Goal: Find specific page/section: Find specific page/section

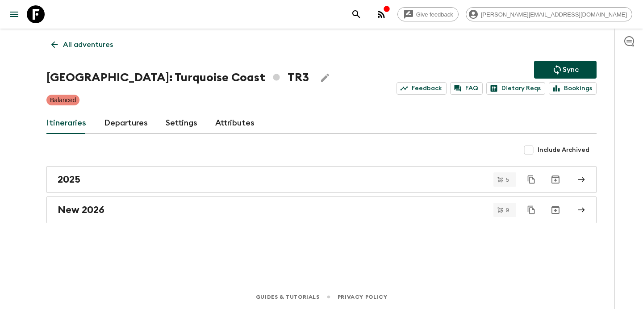
click at [385, 17] on icon "button" at bounding box center [381, 14] width 7 height 7
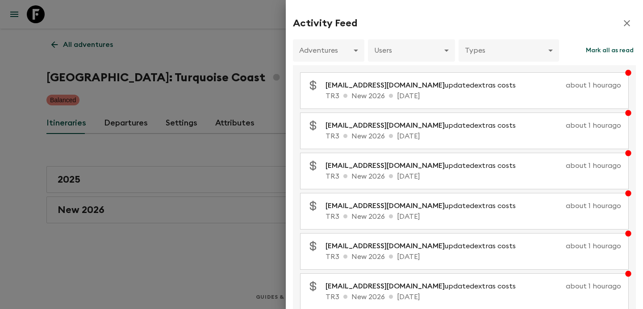
click at [219, 96] on div at bounding box center [321, 154] width 643 height 309
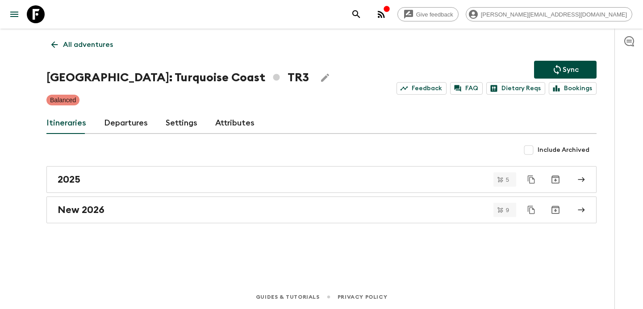
click at [108, 51] on link "All adventures" at bounding box center [81, 45] width 71 height 18
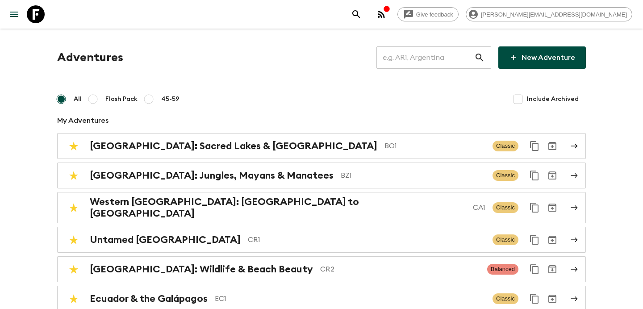
click at [420, 67] on input "text" at bounding box center [426, 57] width 98 height 25
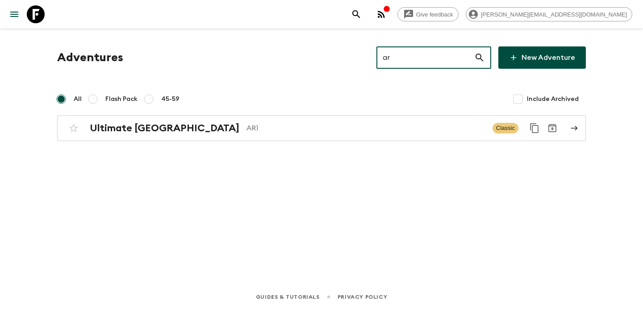
type input "ar1"
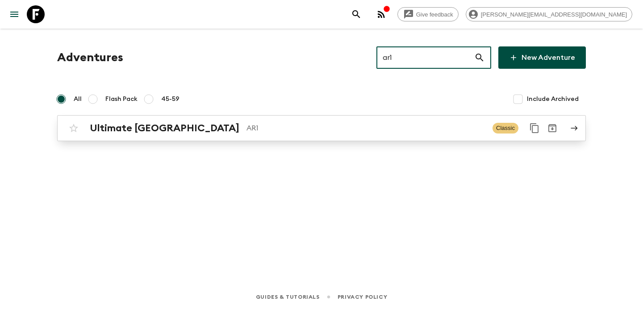
click at [358, 129] on p "AR1" at bounding box center [366, 128] width 239 height 11
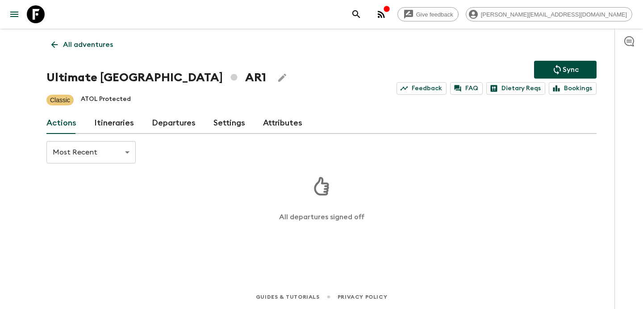
click at [123, 122] on link "Itineraries" at bounding box center [114, 123] width 40 height 21
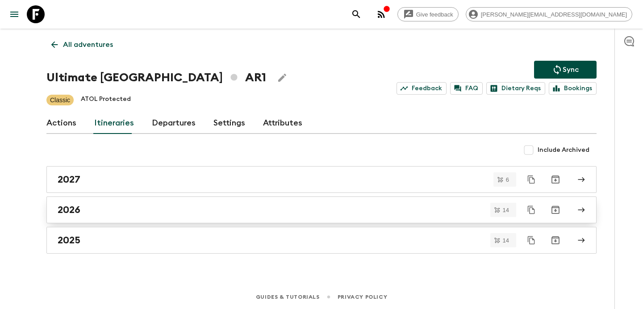
click at [260, 211] on div "2026" at bounding box center [313, 210] width 511 height 12
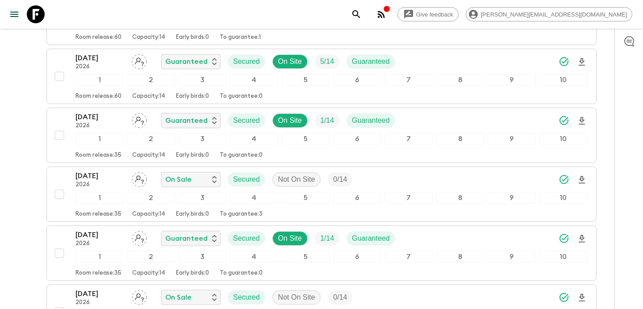
scroll to position [192, 0]
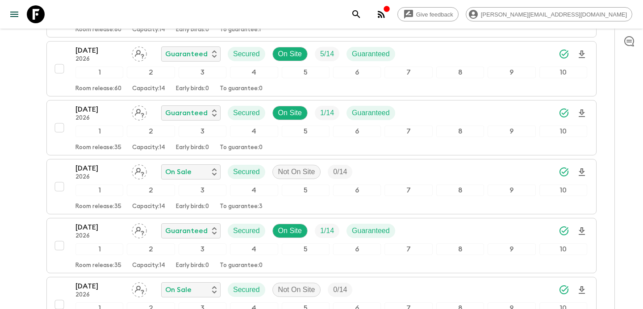
click at [385, 14] on icon "button" at bounding box center [381, 14] width 7 height 7
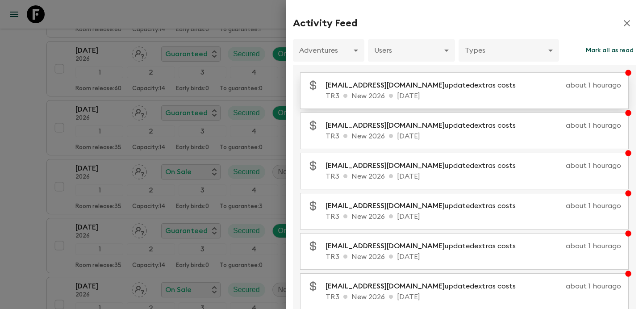
click at [463, 95] on p "TR3 New 2026 [DATE]" at bounding box center [474, 96] width 296 height 11
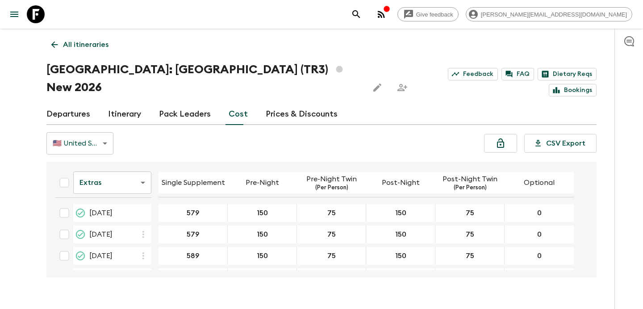
click at [74, 49] on p "All itineraries" at bounding box center [86, 44] width 46 height 11
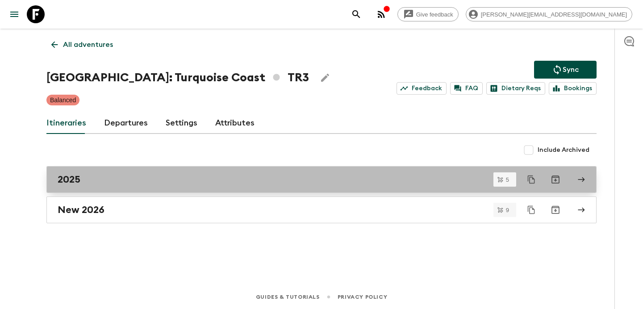
click at [283, 182] on div "2025" at bounding box center [313, 180] width 511 height 12
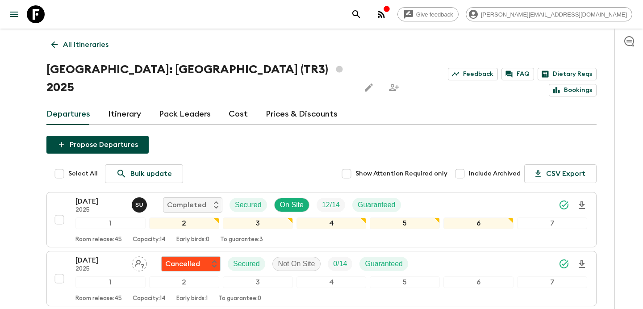
click at [243, 104] on link "Cost" at bounding box center [238, 114] width 19 height 21
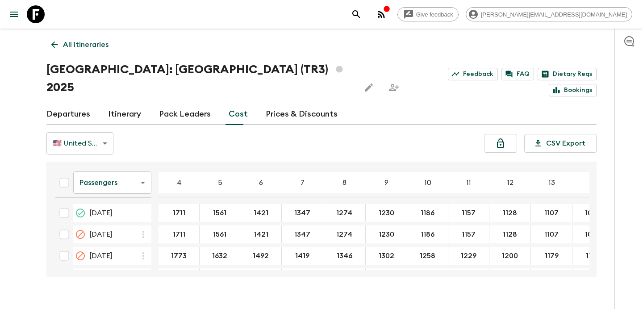
click at [136, 167] on body "Give feedback [PERSON_NAME][EMAIL_ADDRESS][DOMAIN_NAME] All itineraries [GEOGRA…" at bounding box center [321, 163] width 643 height 327
click at [124, 212] on li "Mandatory" at bounding box center [112, 215] width 78 height 14
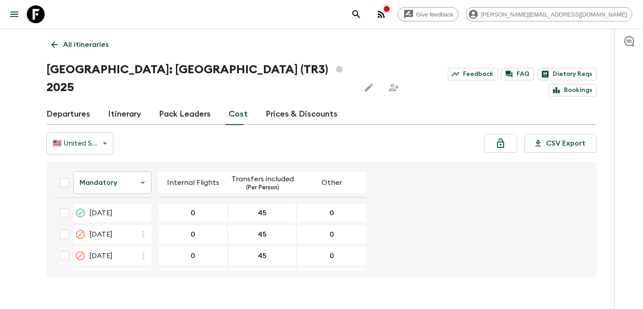
click at [130, 171] on body "Give feedback [PERSON_NAME][EMAIL_ADDRESS][DOMAIN_NAME] All itineraries [GEOGRA…" at bounding box center [321, 163] width 643 height 327
click at [121, 199] on li "Extras" at bounding box center [112, 201] width 78 height 14
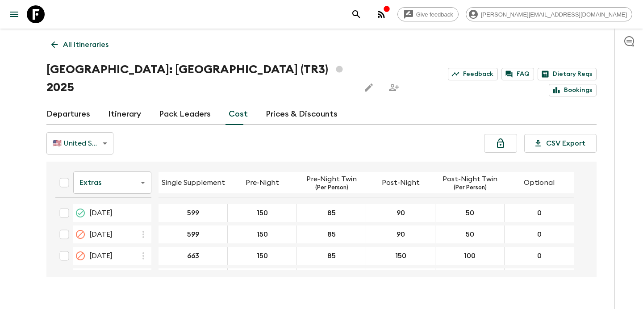
click at [391, 19] on button "button" at bounding box center [382, 14] width 18 height 18
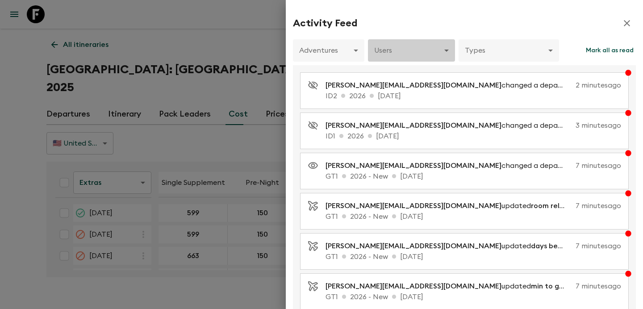
click at [428, 59] on body "Give feedback [PERSON_NAME][EMAIL_ADDRESS][DOMAIN_NAME] All itineraries [GEOGRA…" at bounding box center [321, 163] width 643 height 327
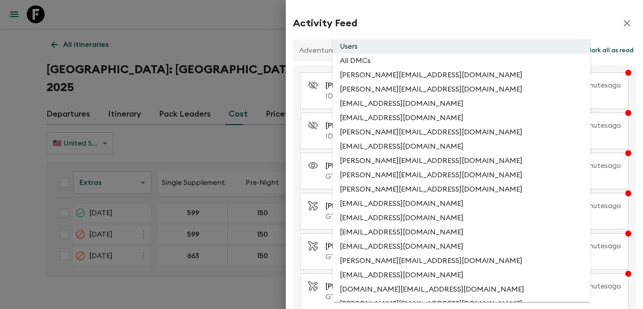
click at [424, 65] on li "All DMCs" at bounding box center [462, 61] width 258 height 14
type input "EXTERNAL_ONLY"
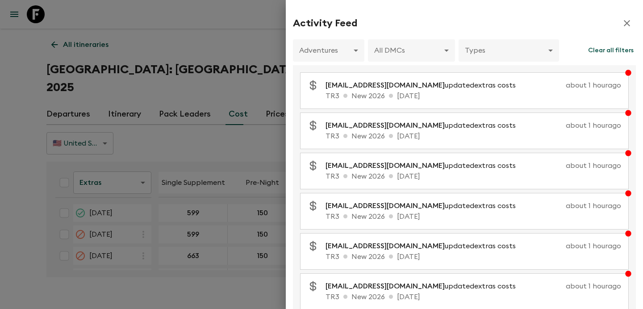
click at [223, 72] on div at bounding box center [321, 154] width 643 height 309
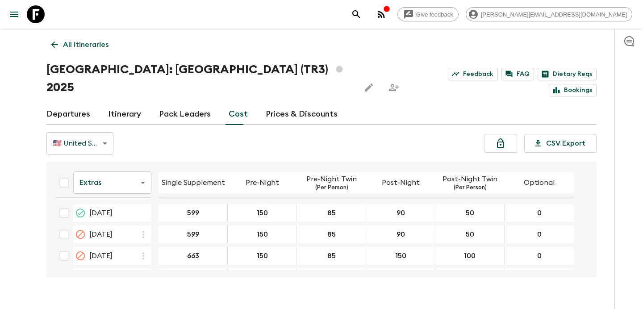
click at [144, 174] on body "Give feedback [PERSON_NAME][EMAIL_ADDRESS][DOMAIN_NAME] All itineraries [GEOGRA…" at bounding box center [321, 163] width 643 height 327
click at [129, 211] on li "Mandatory" at bounding box center [112, 215] width 78 height 14
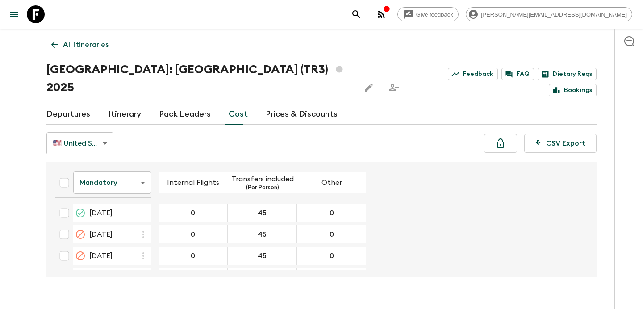
scroll to position [41, 0]
click at [100, 48] on p "All itineraries" at bounding box center [86, 44] width 46 height 11
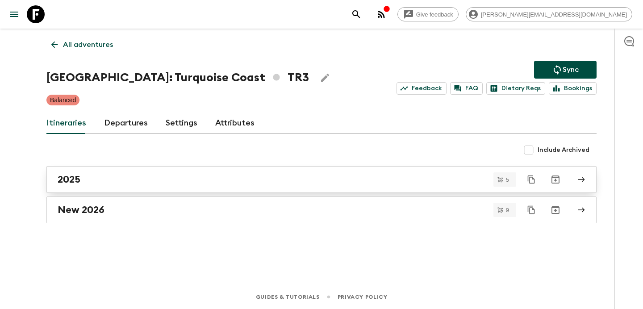
click at [155, 190] on link "2025" at bounding box center [321, 179] width 551 height 27
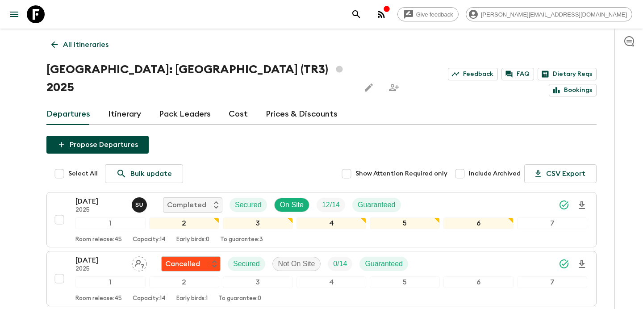
click at [236, 104] on link "Cost" at bounding box center [238, 114] width 19 height 21
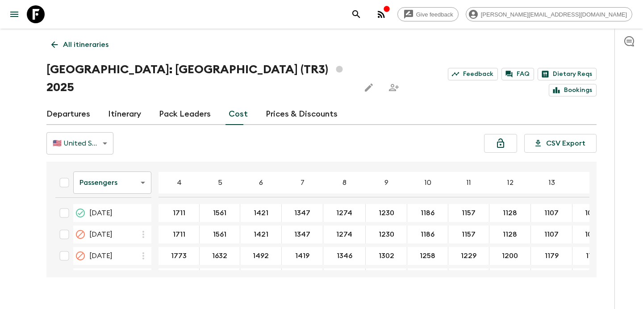
click at [140, 167] on body "Give feedback [PERSON_NAME][EMAIL_ADDRESS][DOMAIN_NAME] All itineraries [GEOGRA…" at bounding box center [321, 163] width 643 height 327
click at [129, 211] on li "Mandatory" at bounding box center [112, 215] width 78 height 14
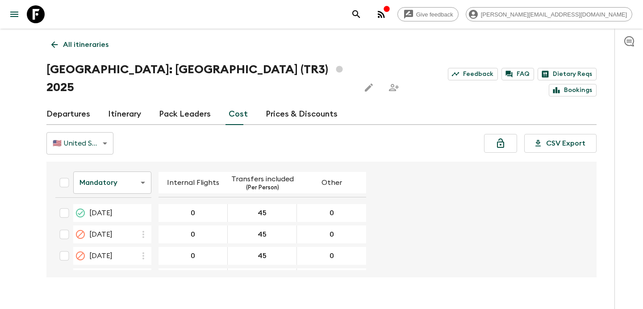
scroll to position [41, 0]
click at [99, 42] on p "All itineraries" at bounding box center [86, 44] width 46 height 11
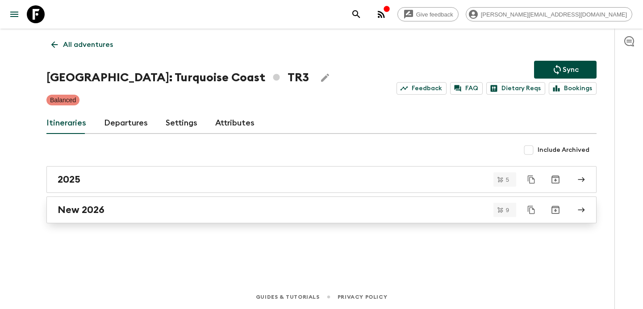
click at [171, 214] on div "New 2026" at bounding box center [313, 210] width 511 height 12
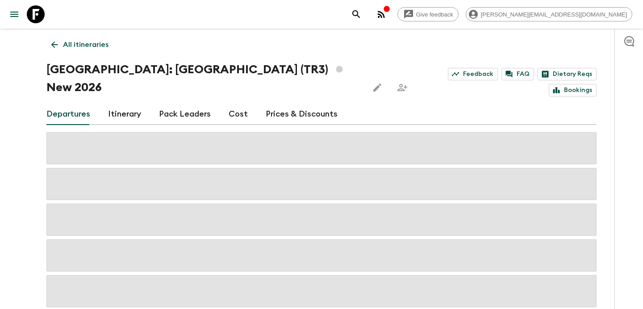
click at [240, 104] on link "Cost" at bounding box center [238, 114] width 19 height 21
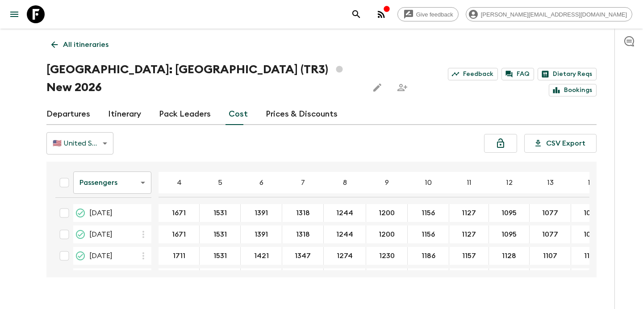
click at [126, 166] on body "Give feedback [PERSON_NAME][EMAIL_ADDRESS][DOMAIN_NAME] All itineraries [GEOGRA…" at bounding box center [321, 163] width 643 height 327
click at [118, 215] on li "Mandatory" at bounding box center [112, 215] width 78 height 14
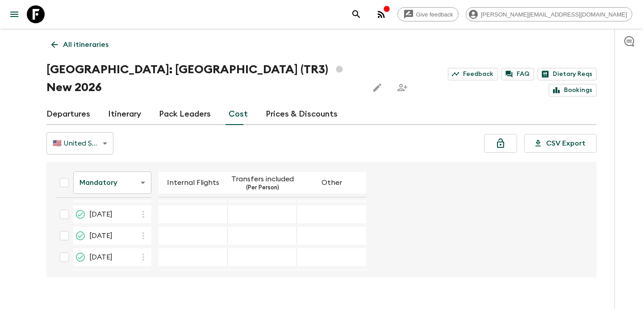
scroll to position [127, 0]
